Goal: Information Seeking & Learning: Learn about a topic

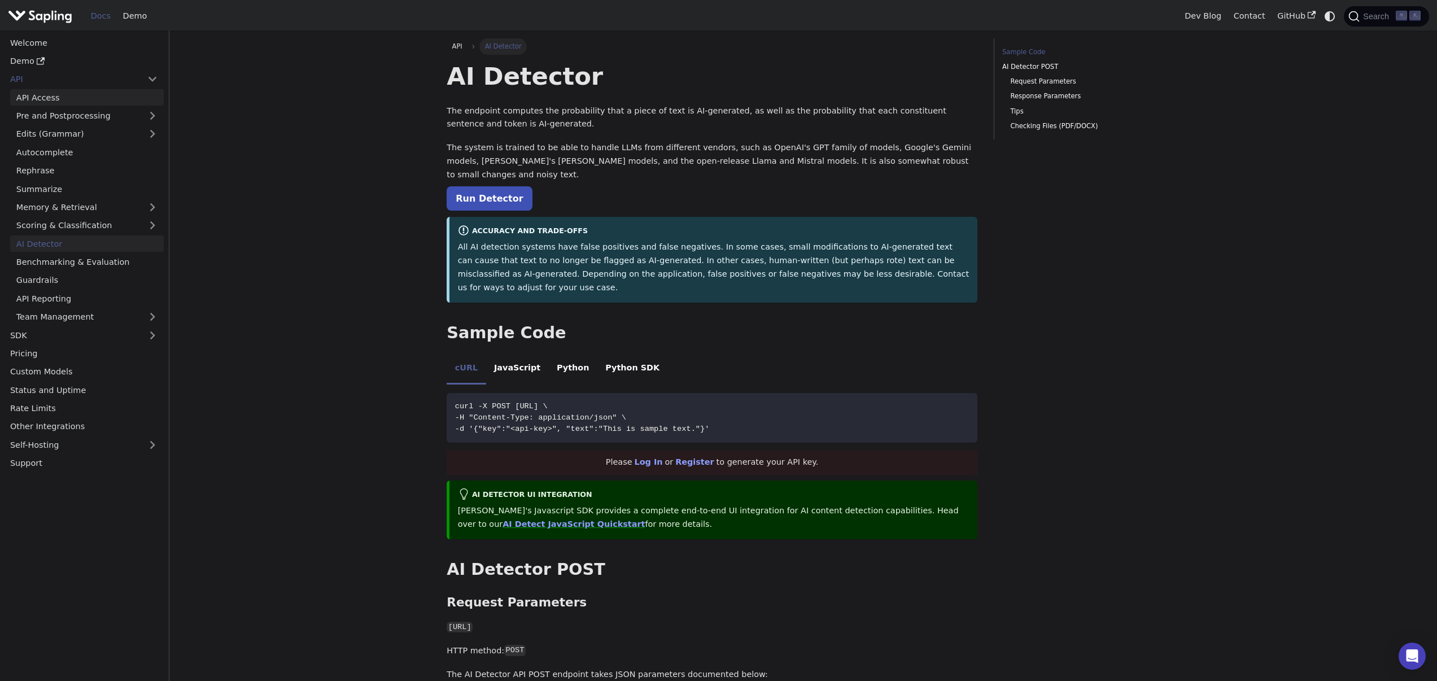
click at [72, 97] on link "API Access" at bounding box center [87, 97] width 154 height 16
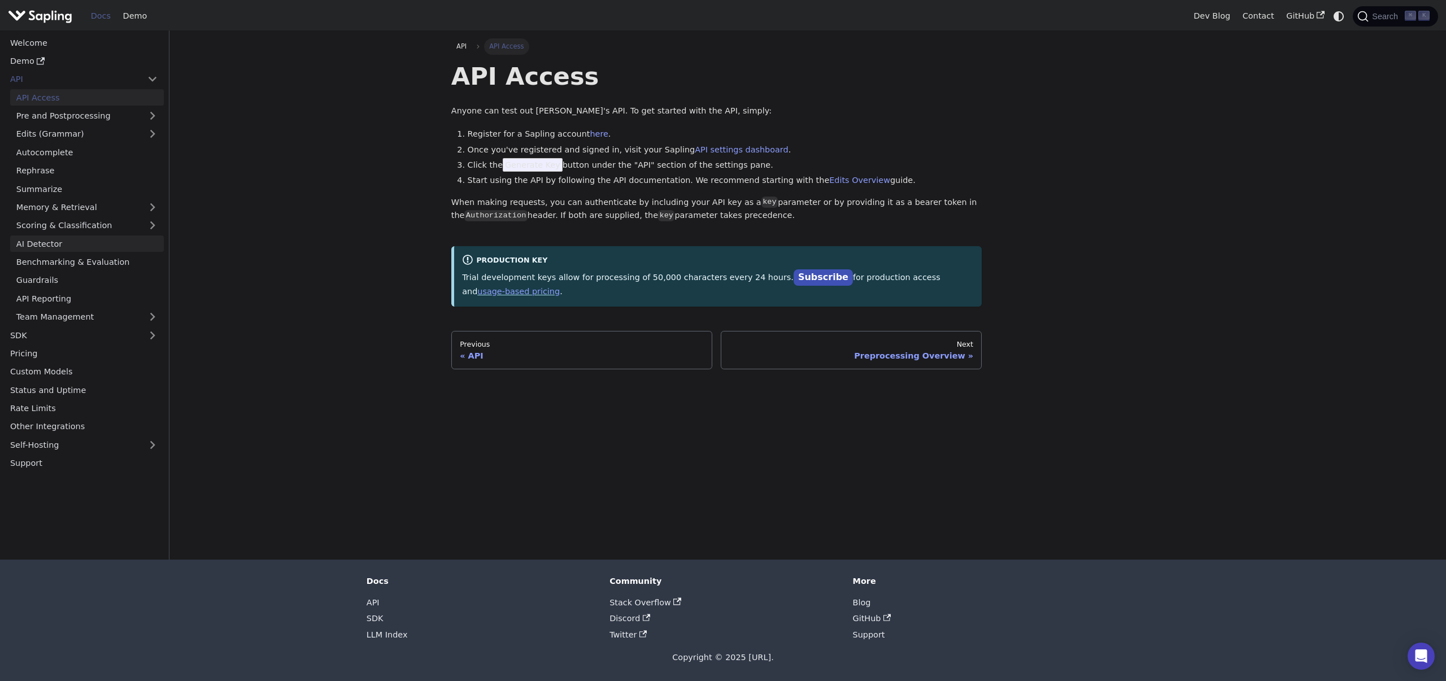
click at [101, 240] on link "AI Detector" at bounding box center [87, 244] width 154 height 16
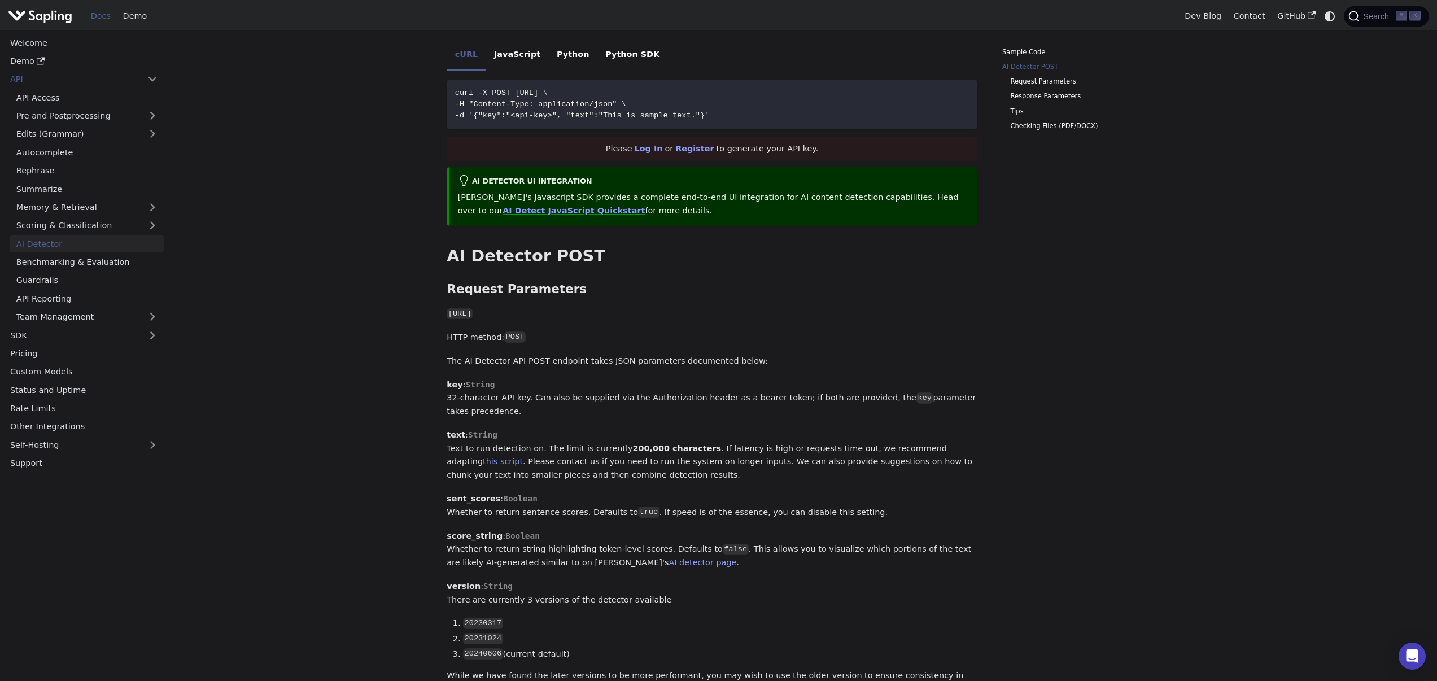
scroll to position [321, 0]
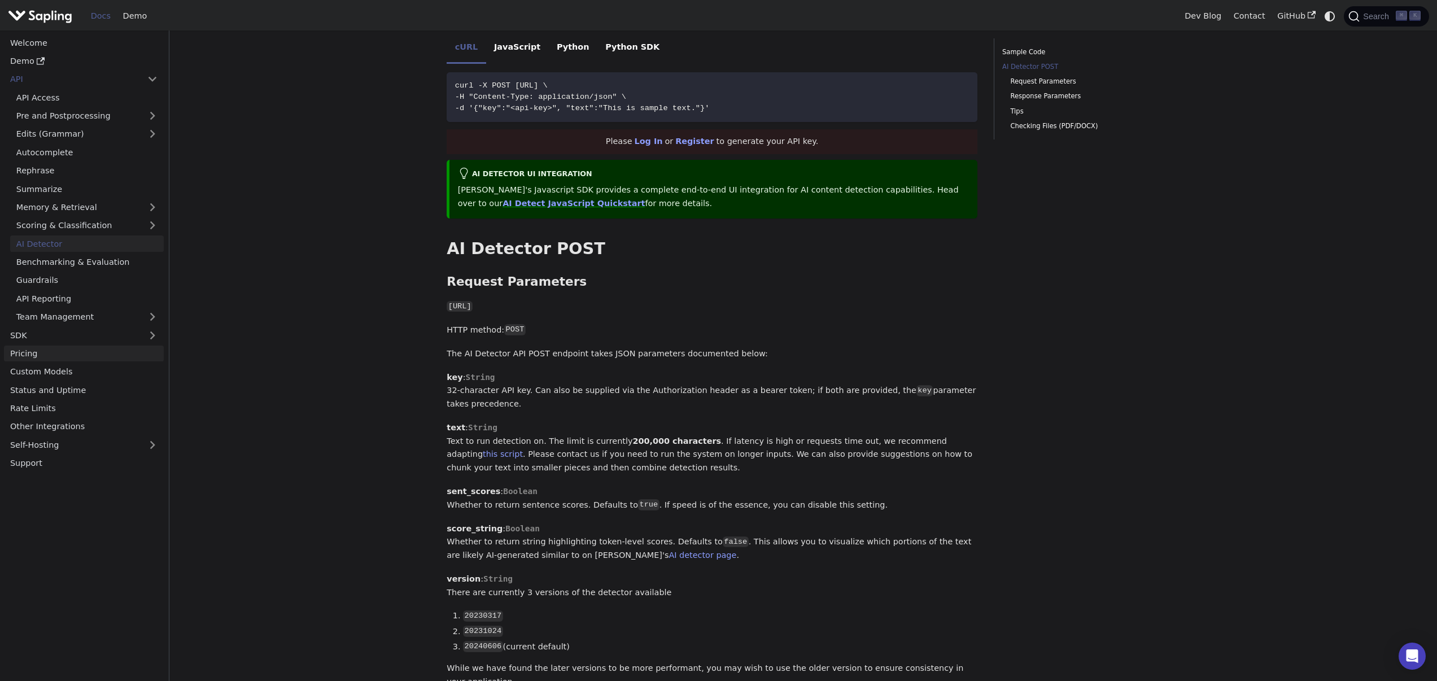
click at [61, 350] on link "Pricing" at bounding box center [84, 354] width 160 height 16
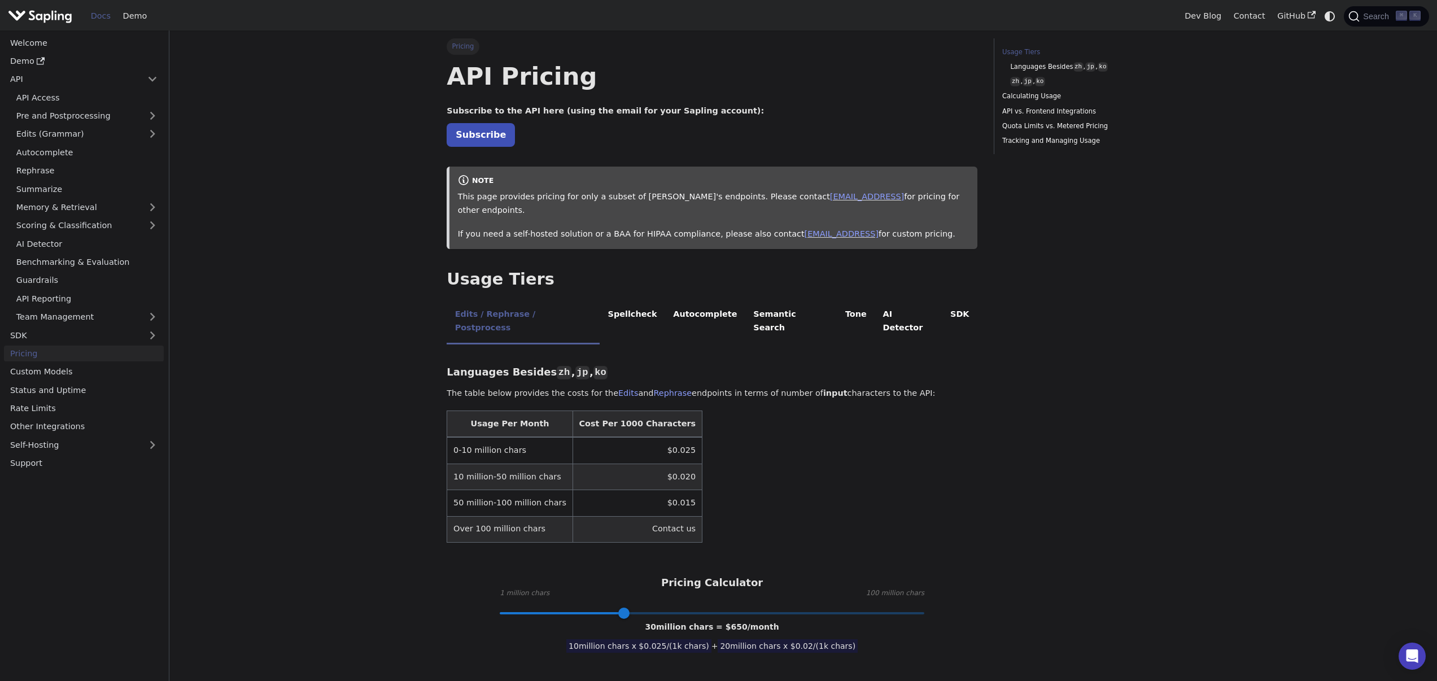
scroll to position [22, 0]
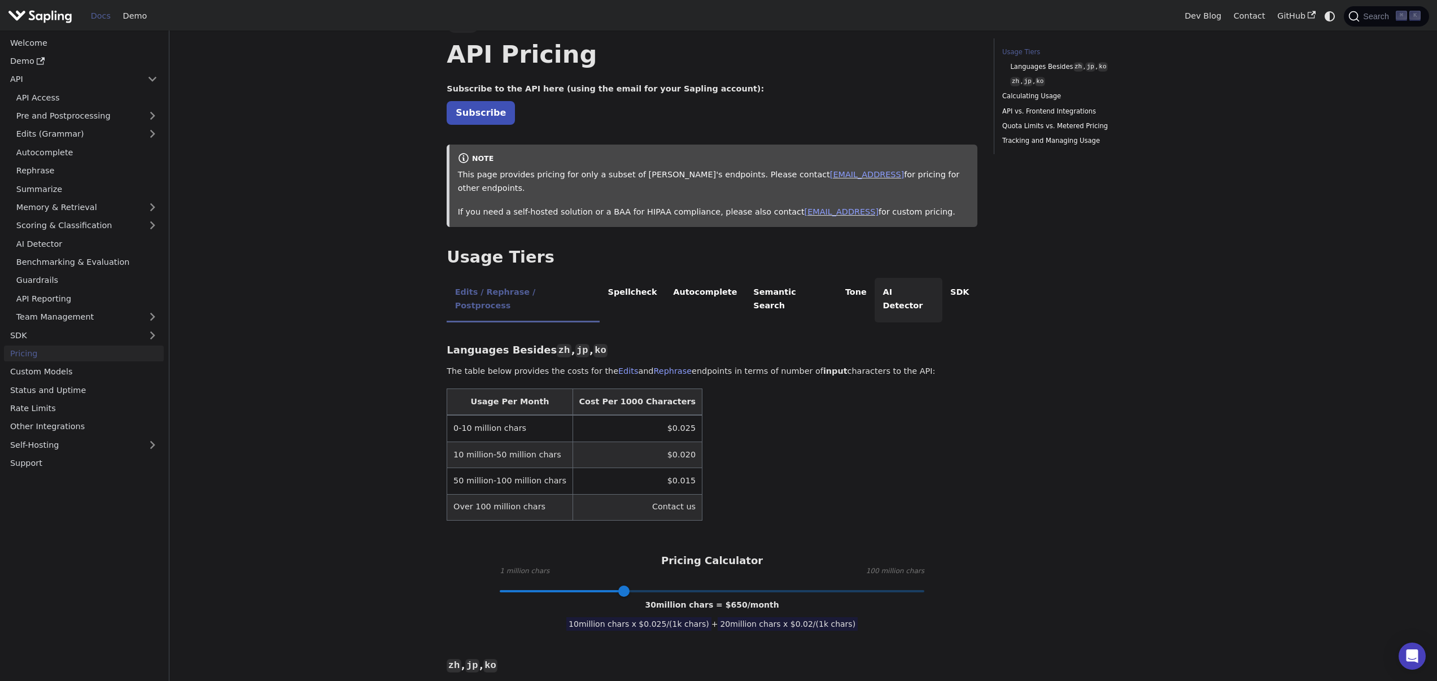
click at [875, 278] on li "AI Detector" at bounding box center [909, 300] width 68 height 45
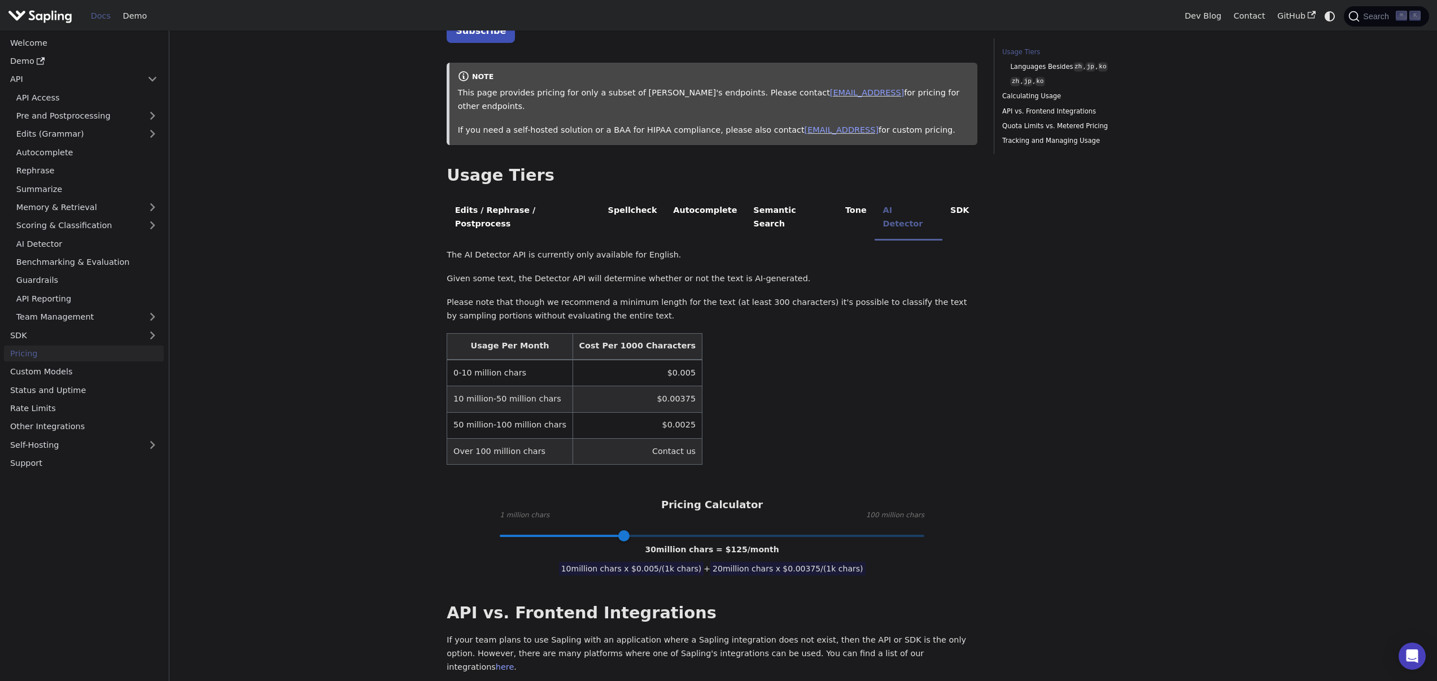
scroll to position [119, 0]
